Goal: Information Seeking & Learning: Learn about a topic

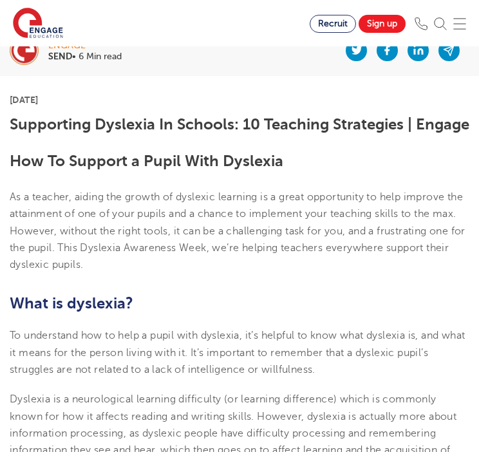
scroll to position [258, 0]
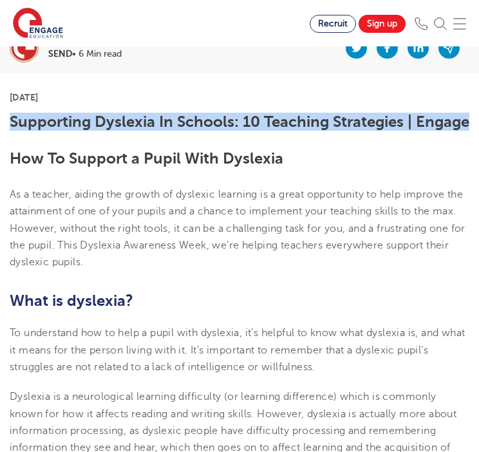
drag, startPoint x: 10, startPoint y: 117, endPoint x: 67, endPoint y: 142, distance: 62.3
click at [67, 130] on h1 "Supporting Dyslexia In Schools: 10 Teaching Strategies | Engage" at bounding box center [240, 121] width 460 height 17
copy h1 "Supporting Dyslexia In Schools: 10 Teaching Strategies | Engage"
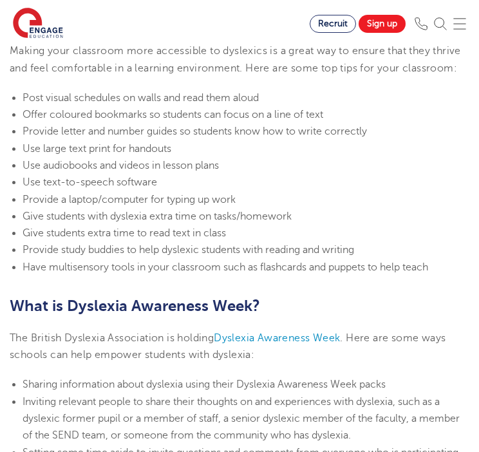
scroll to position [3029, 0]
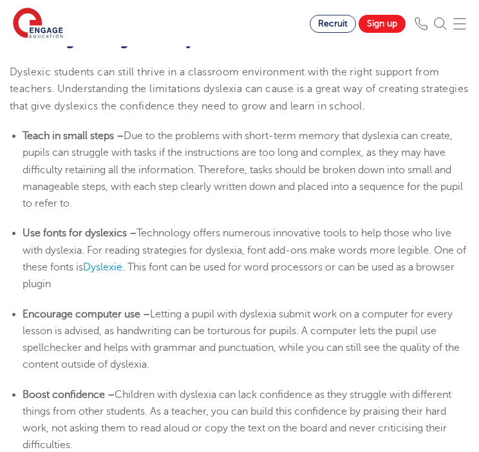
scroll to position [2256, 0]
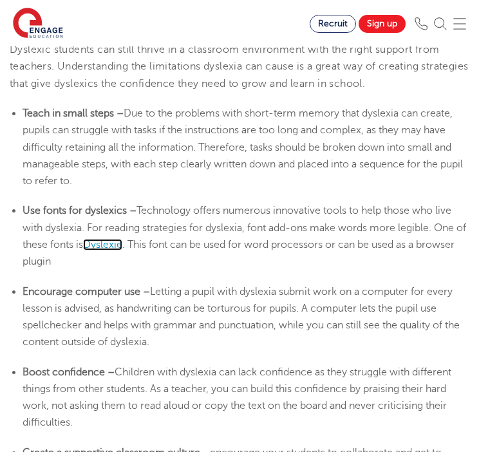
click at [122, 251] on span "Dyslexie" at bounding box center [102, 245] width 39 height 12
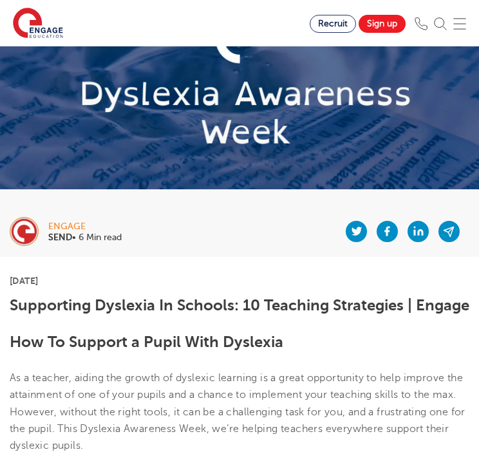
scroll to position [64, 0]
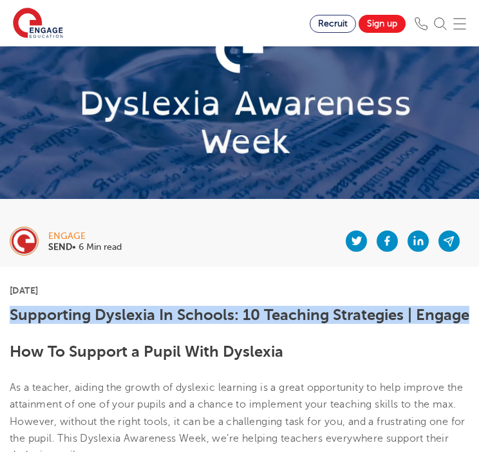
drag, startPoint x: 11, startPoint y: 315, endPoint x: 67, endPoint y: 333, distance: 58.9
click at [67, 324] on h1 "Supporting Dyslexia In Schools: 10 Teaching Strategies | Engage" at bounding box center [240, 315] width 460 height 17
copy h1 "Supporting Dyslexia In Schools: 10 Teaching Strategies | Engage"
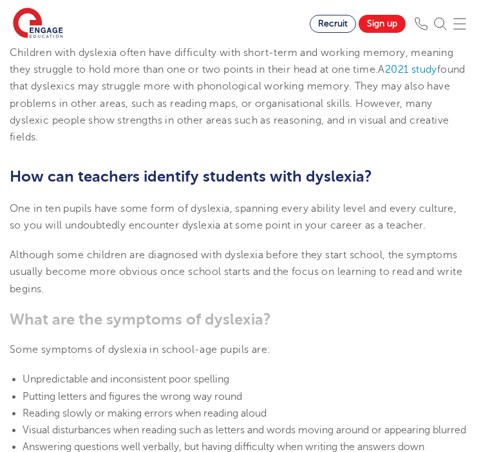
scroll to position [1160, 0]
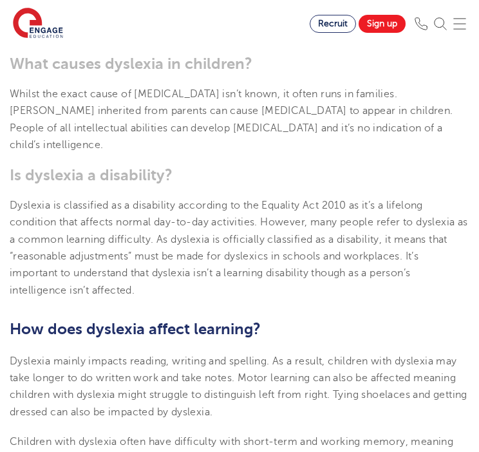
drag, startPoint x: 229, startPoint y: 69, endPoint x: 232, endPoint y: 78, distance: 9.4
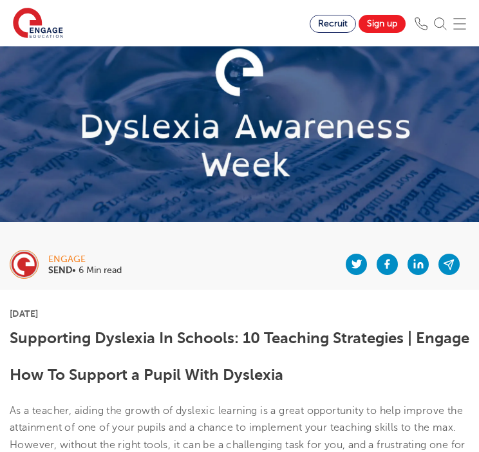
scroll to position [0, 0]
